Goal: Information Seeking & Learning: Learn about a topic

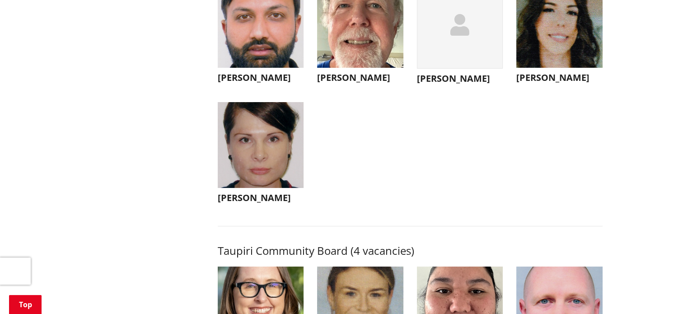
scroll to position [3568, 0]
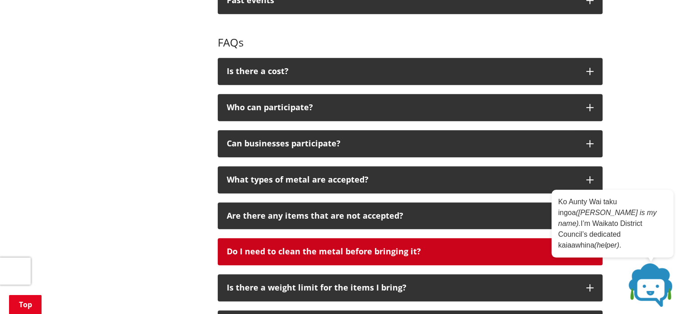
scroll to position [497, 0]
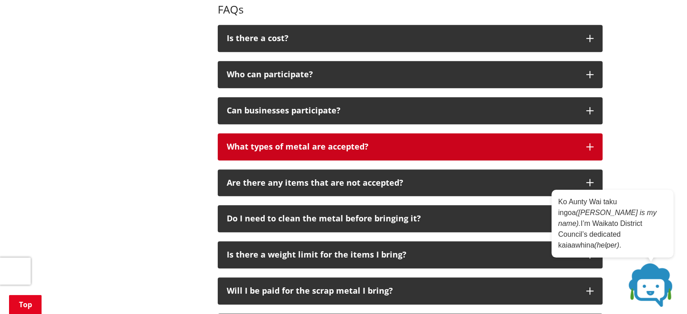
click at [589, 148] on icon "button" at bounding box center [589, 146] width 7 height 7
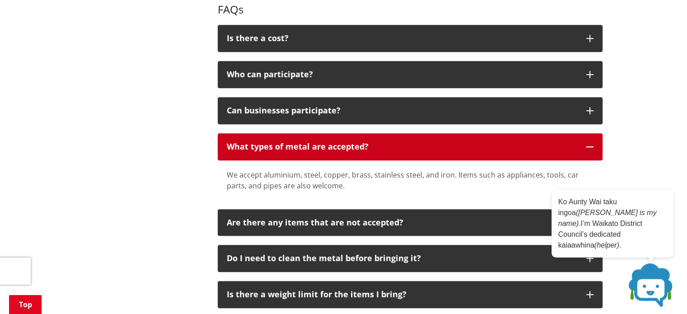
click at [591, 143] on icon "button" at bounding box center [589, 146] width 7 height 7
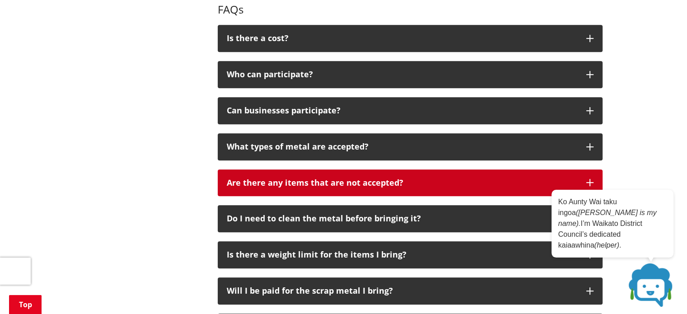
click at [591, 183] on icon "button" at bounding box center [589, 182] width 7 height 7
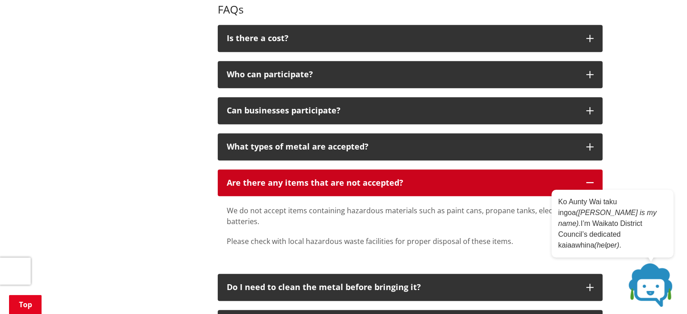
click at [588, 184] on icon "button" at bounding box center [589, 182] width 7 height 7
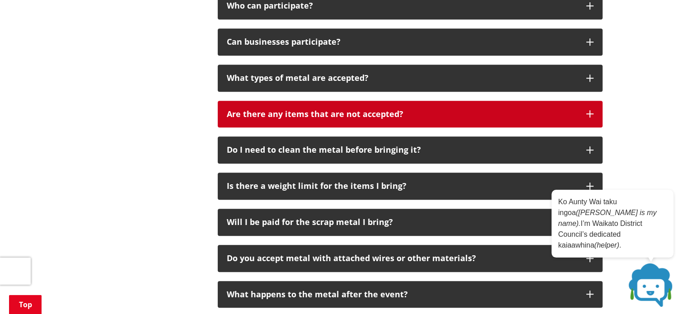
scroll to position [632, 0]
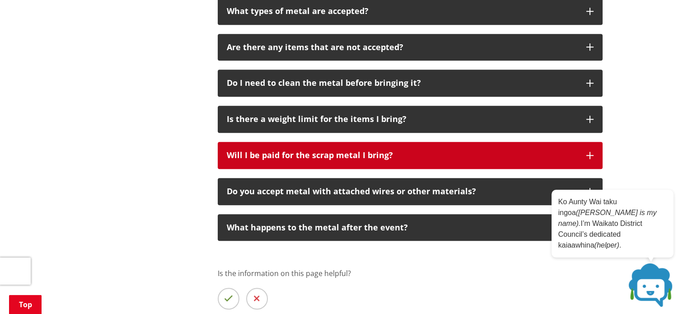
click at [592, 157] on icon "button" at bounding box center [589, 155] width 7 height 7
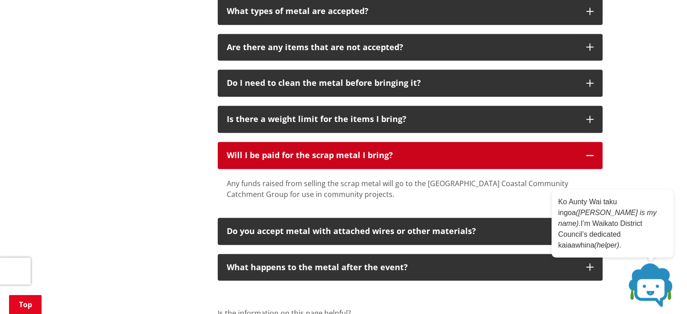
click at [593, 154] on button "Will I be paid for the scrap metal I bring?" at bounding box center [410, 155] width 385 height 27
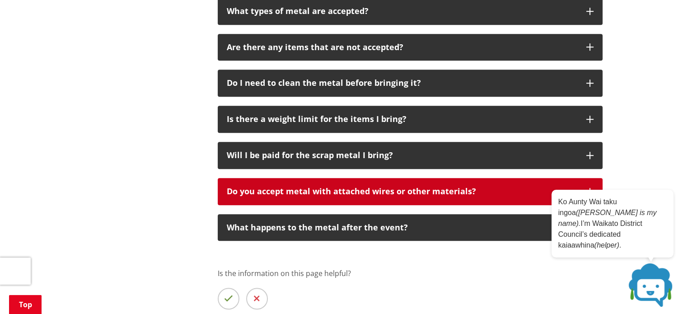
click at [594, 189] on button "Do you accept metal with attached wires or other materials?" at bounding box center [410, 191] width 385 height 27
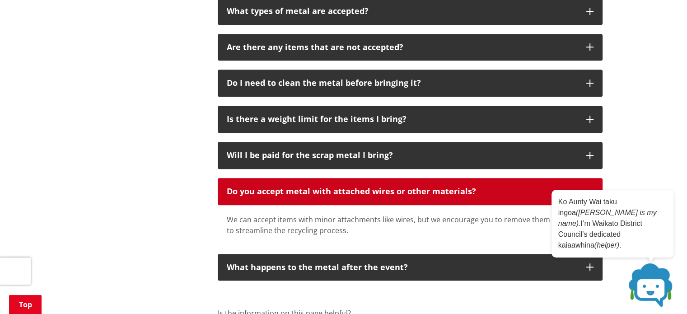
click at [588, 189] on icon "button" at bounding box center [589, 191] width 7 height 7
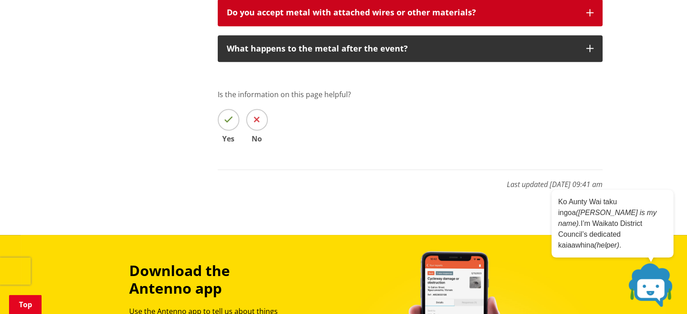
scroll to position [813, 0]
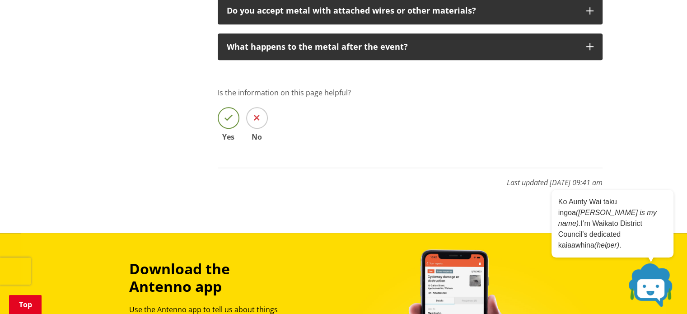
click at [234, 118] on span at bounding box center [229, 118] width 22 height 22
click at [0, 0] on input "Yes" at bounding box center [0, 0] width 0 height 0
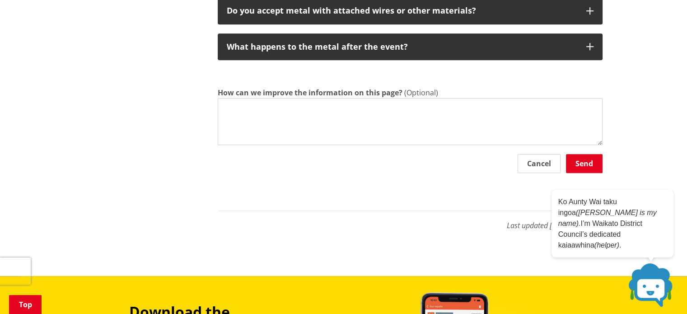
drag, startPoint x: 439, startPoint y: 256, endPoint x: 445, endPoint y: 253, distance: 6.1
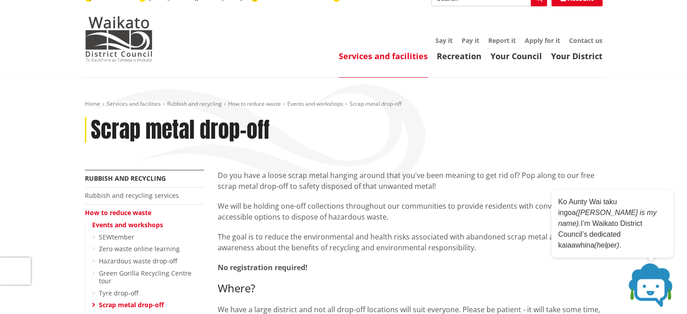
scroll to position [0, 0]
